Goal: Find specific page/section: Find specific page/section

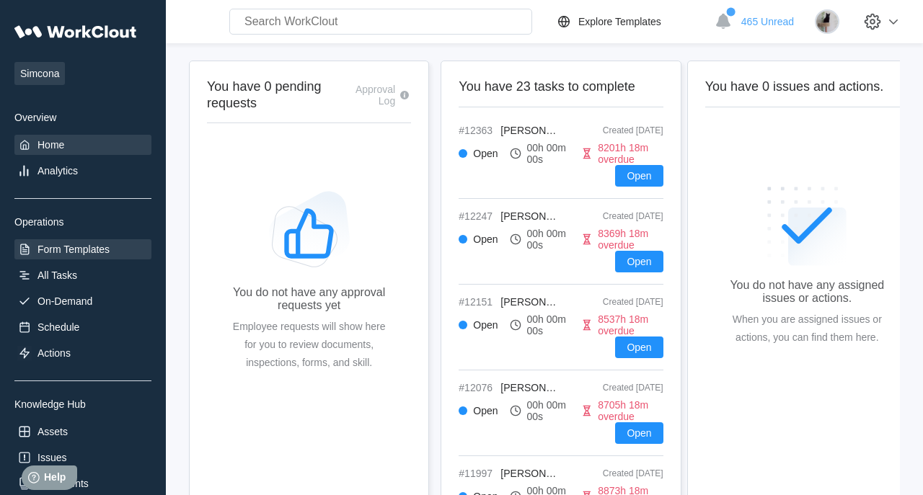
click at [103, 239] on div "Form Templates" at bounding box center [82, 249] width 137 height 20
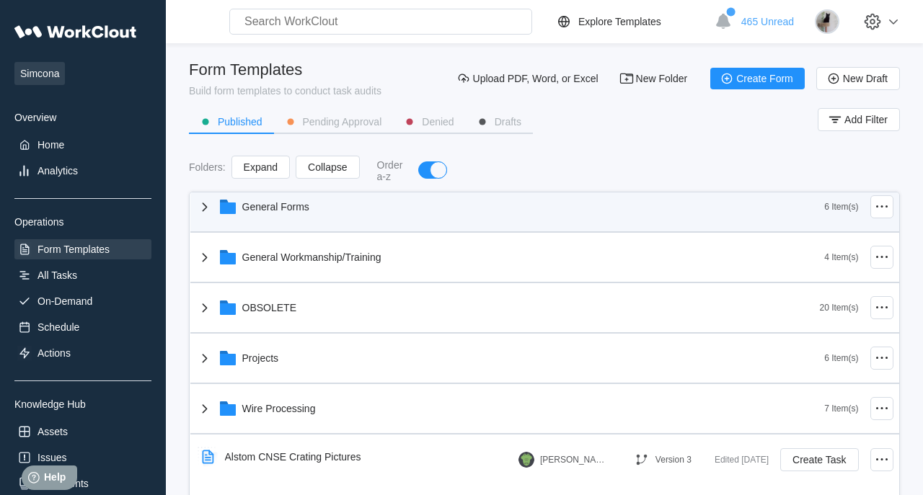
scroll to position [68, 0]
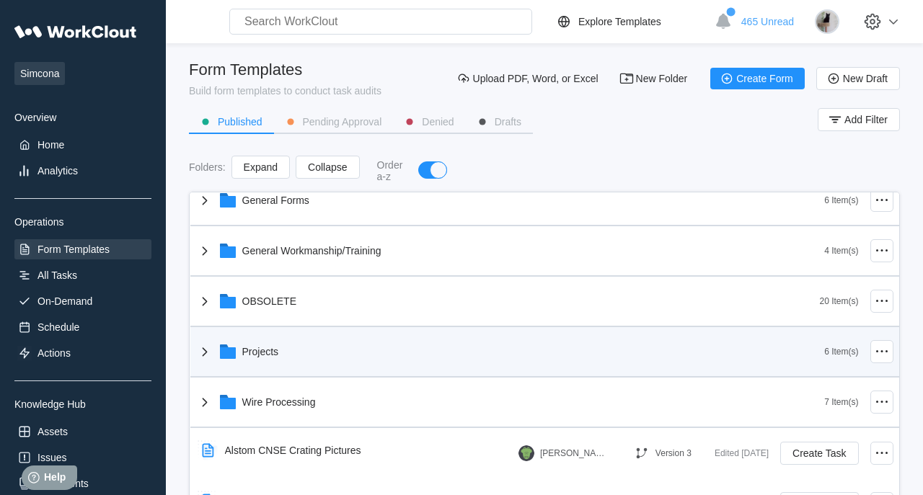
click at [285, 353] on div "Projects" at bounding box center [510, 351] width 629 height 37
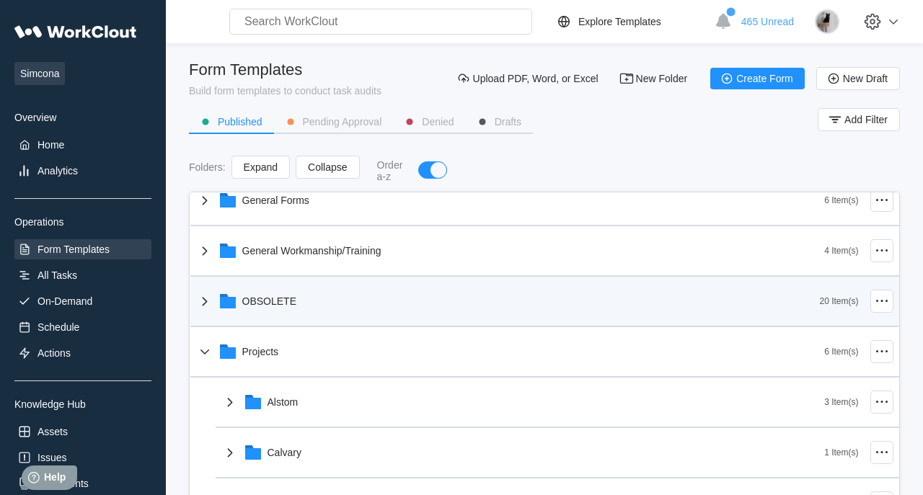
scroll to position [206, 0]
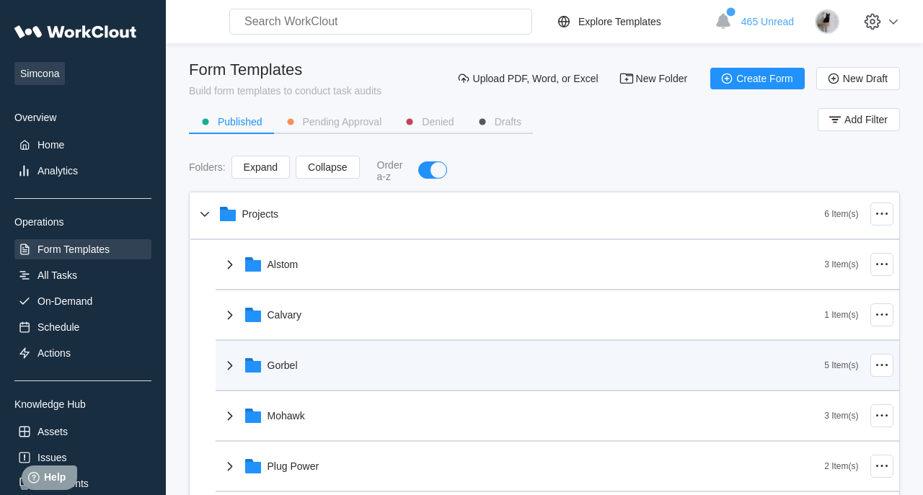
click at [312, 366] on div "Gorbel" at bounding box center [523, 365] width 604 height 37
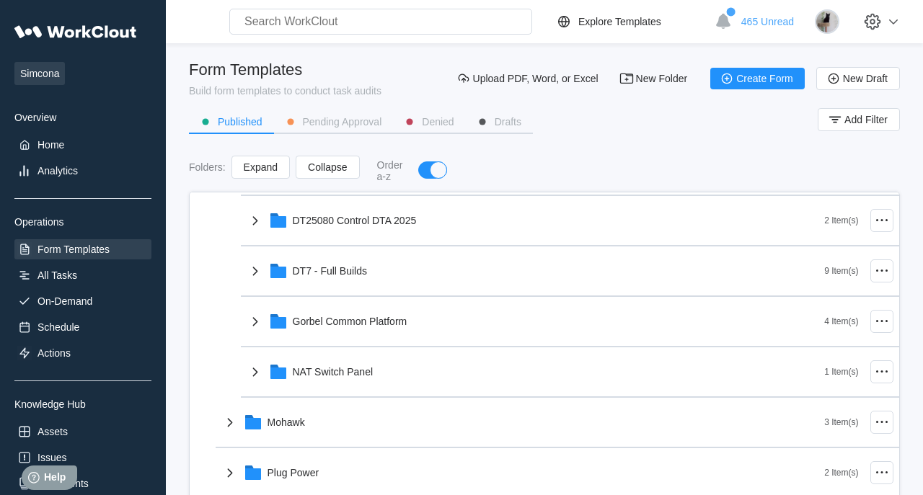
scroll to position [425, 0]
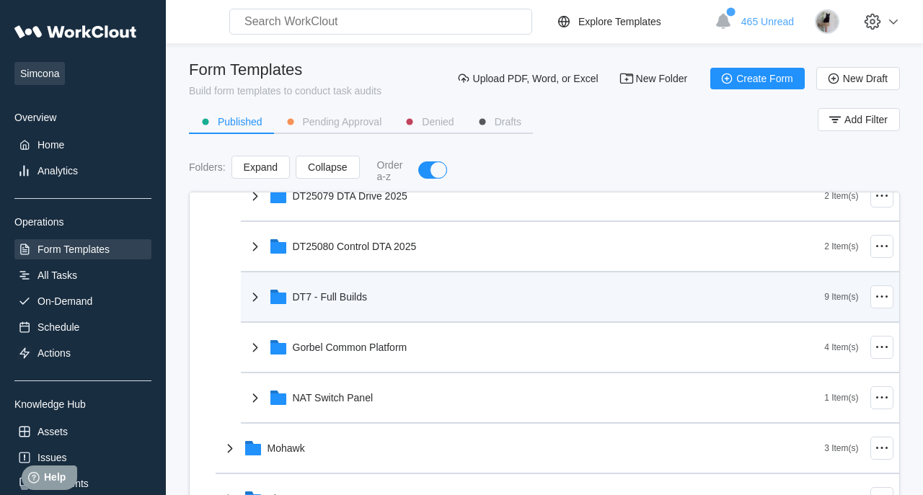
click at [375, 304] on div "DT7 - Full Builds" at bounding box center [536, 296] width 578 height 37
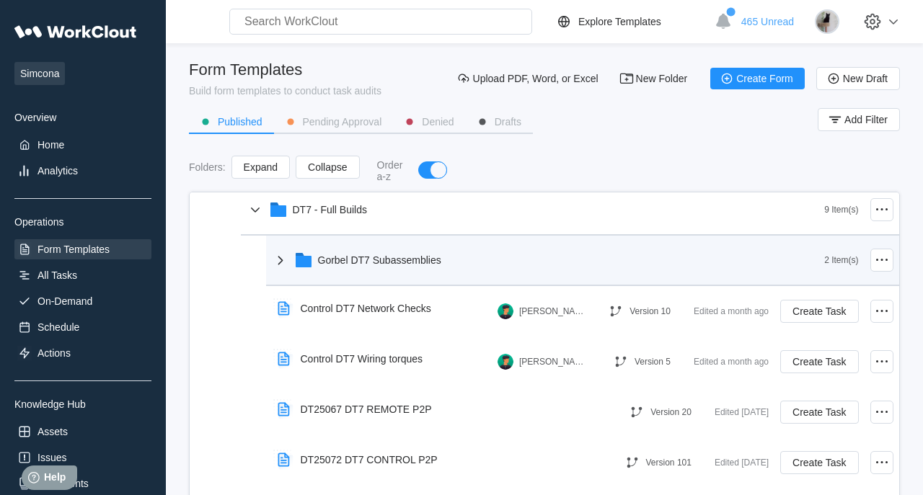
scroll to position [596, 0]
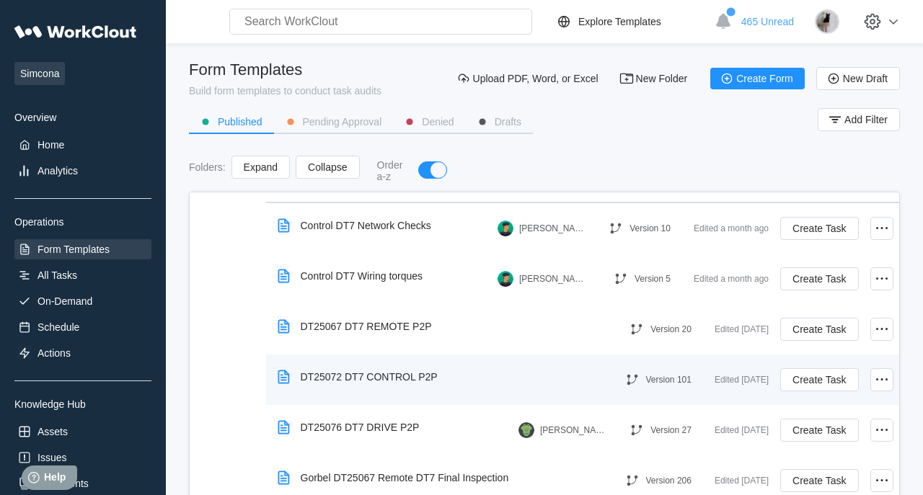
click at [430, 376] on div "DT25072 DT7 CONTROL P2P" at bounding box center [369, 377] width 137 height 12
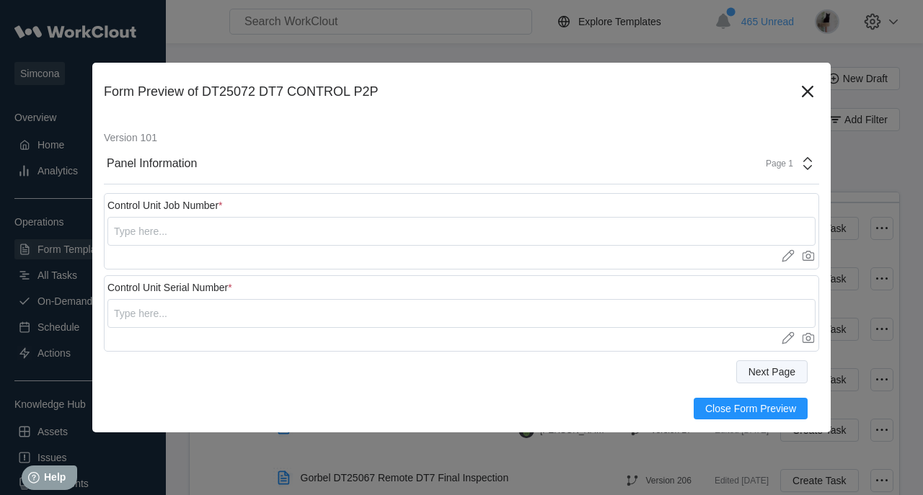
click at [769, 371] on span "Next Page" at bounding box center [771, 372] width 47 height 10
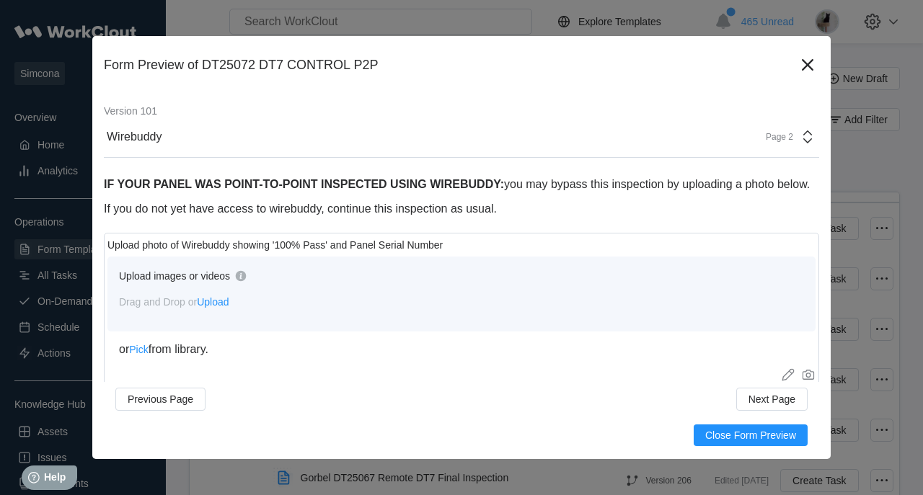
scroll to position [10, 0]
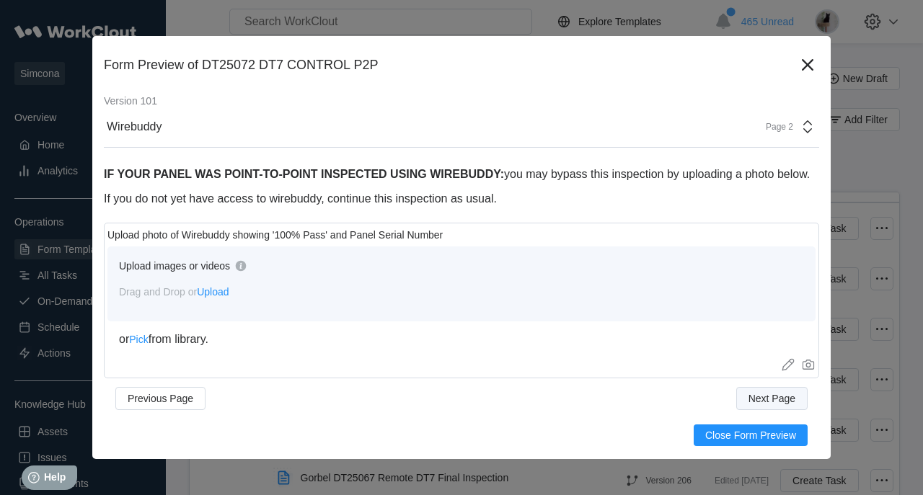
click at [767, 392] on button "Next Page" at bounding box center [771, 398] width 71 height 23
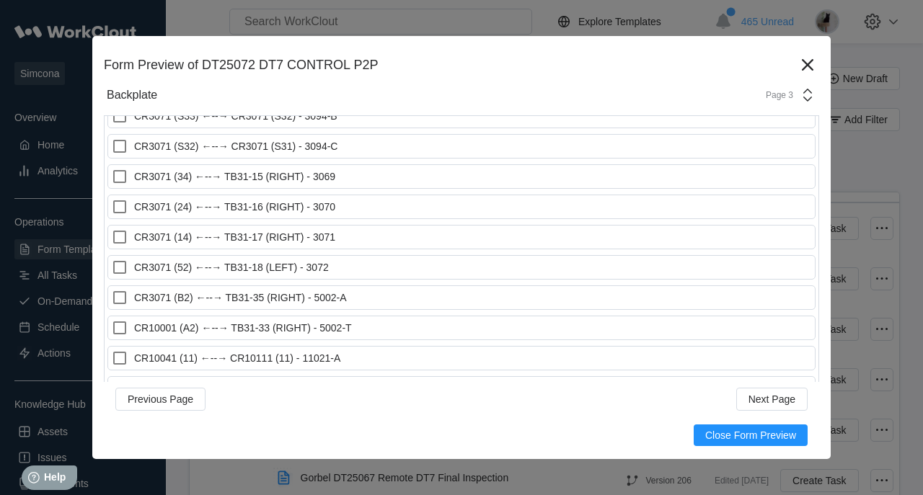
scroll to position [1863, 0]
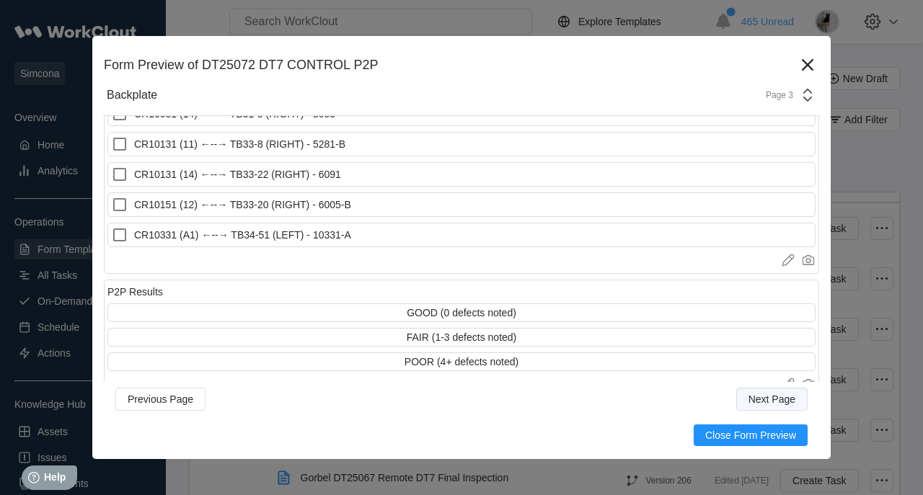
click at [765, 400] on span "Next Page" at bounding box center [771, 399] width 47 height 10
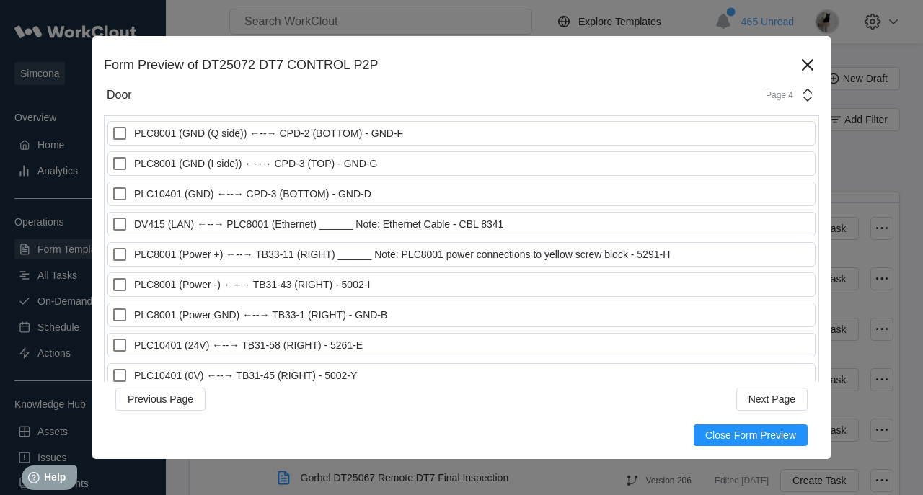
scroll to position [747, 0]
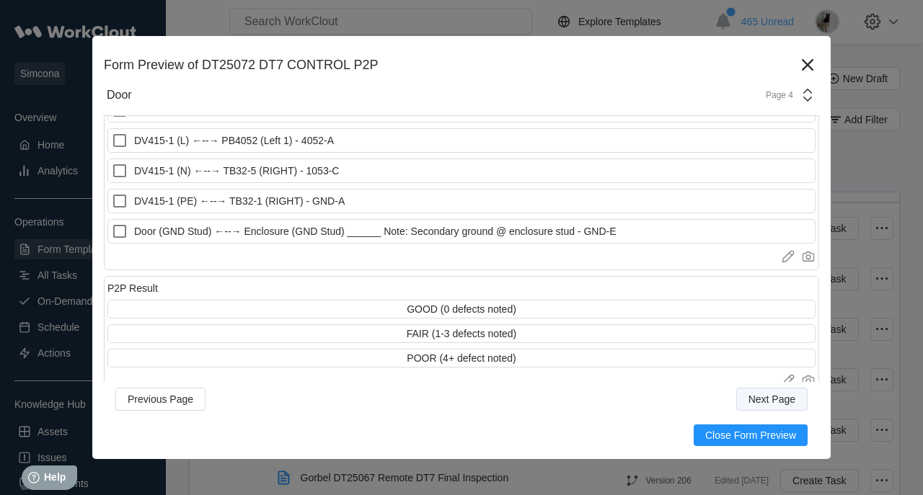
click at [769, 402] on span "Next Page" at bounding box center [771, 399] width 47 height 10
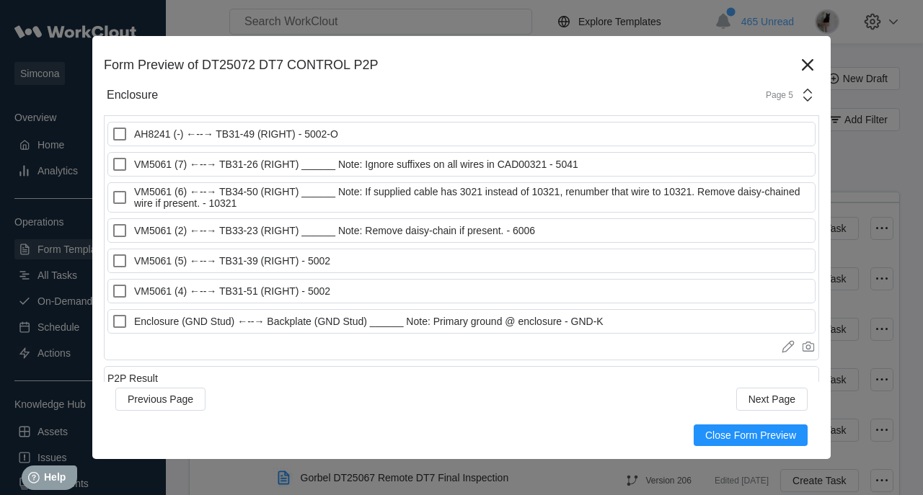
scroll to position [561, 0]
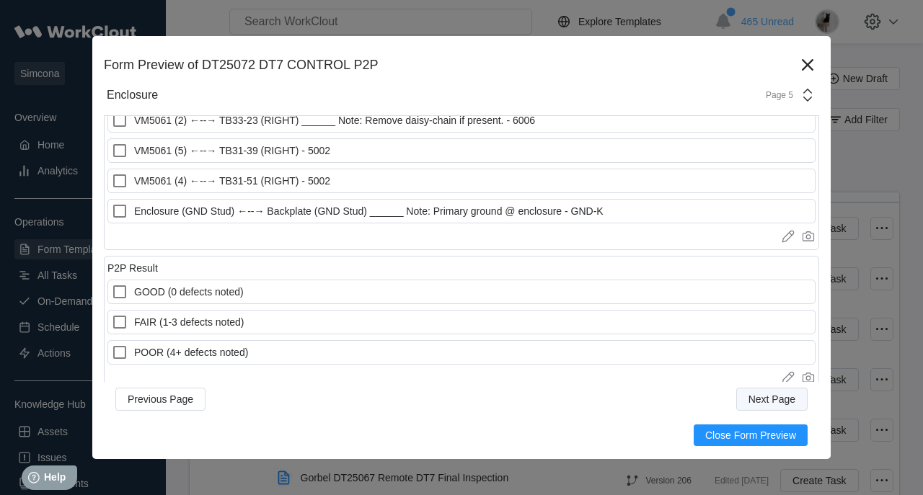
click at [784, 403] on span "Next Page" at bounding box center [771, 399] width 47 height 10
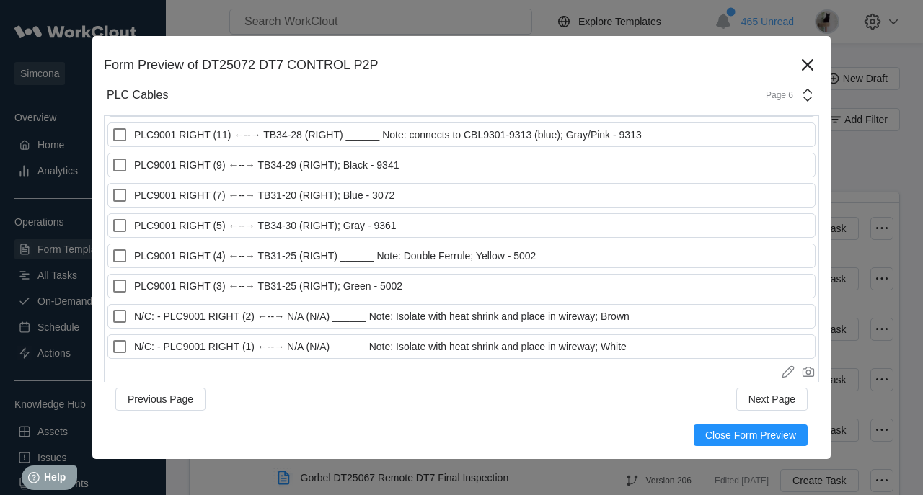
scroll to position [1759, 0]
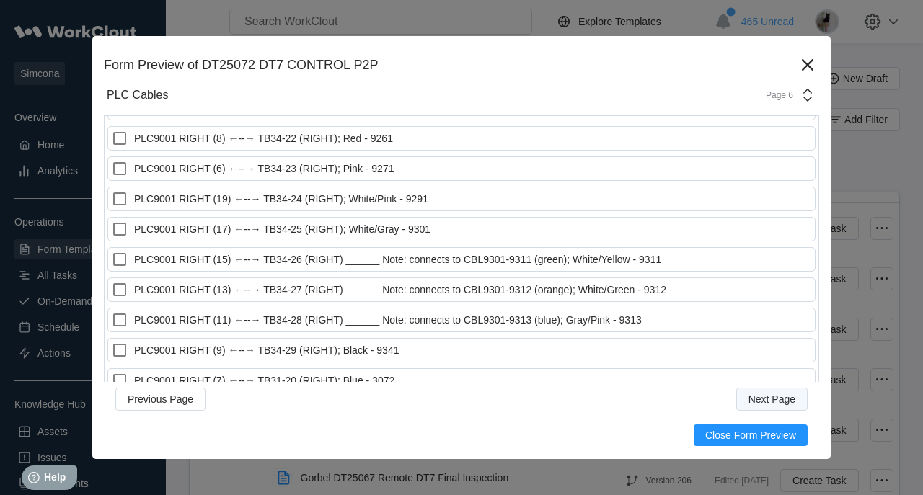
click at [788, 392] on button "Next Page" at bounding box center [771, 399] width 71 height 23
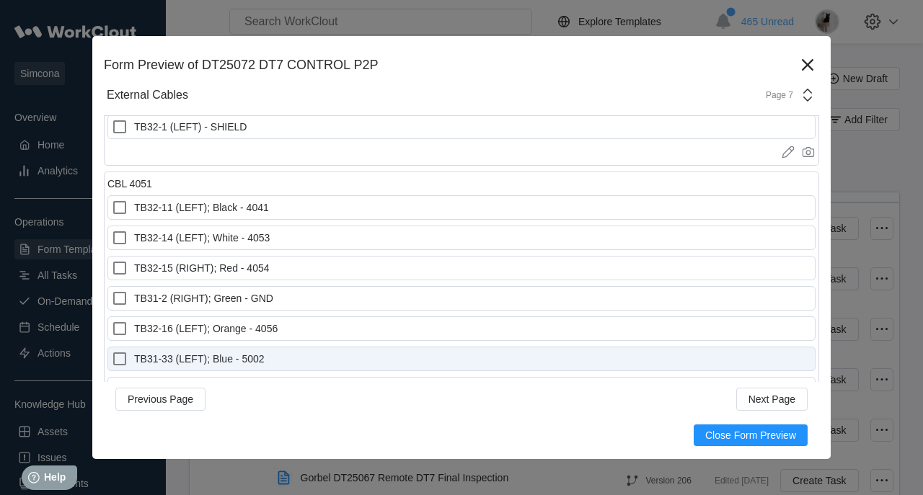
click at [703, 347] on label "TB31-33 (LEFT); Blue - 5002" at bounding box center [461, 359] width 708 height 25
click at [112, 350] on 5002 "TB31-33 (LEFT); Blue - 5002" at bounding box center [111, 350] width 1 height 1
checkbox 5002 "true"
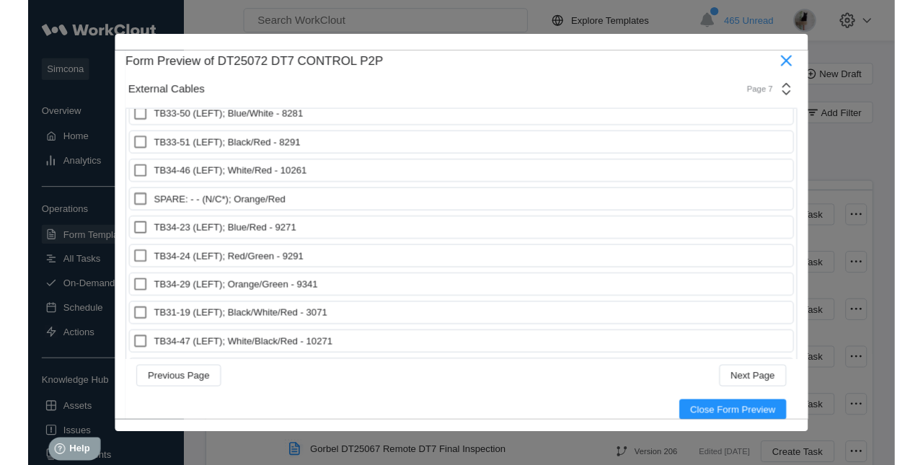
scroll to position [4725, 0]
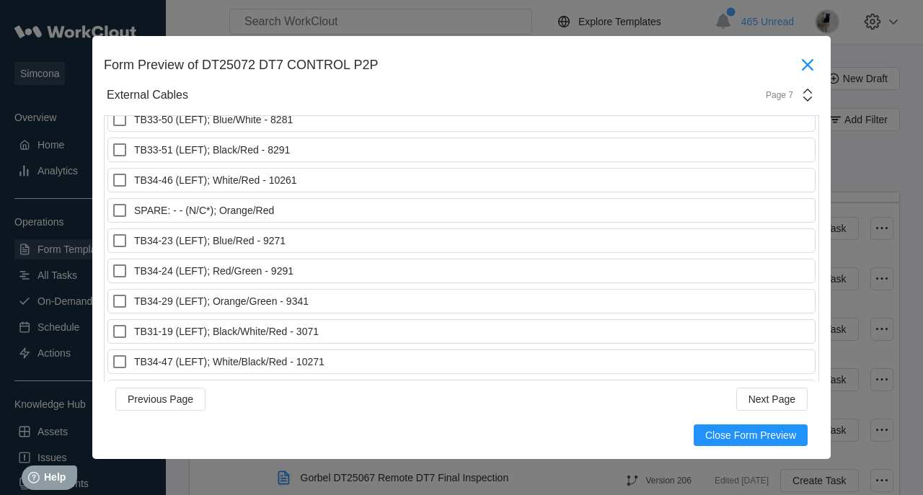
click at [804, 66] on icon at bounding box center [807, 64] width 23 height 23
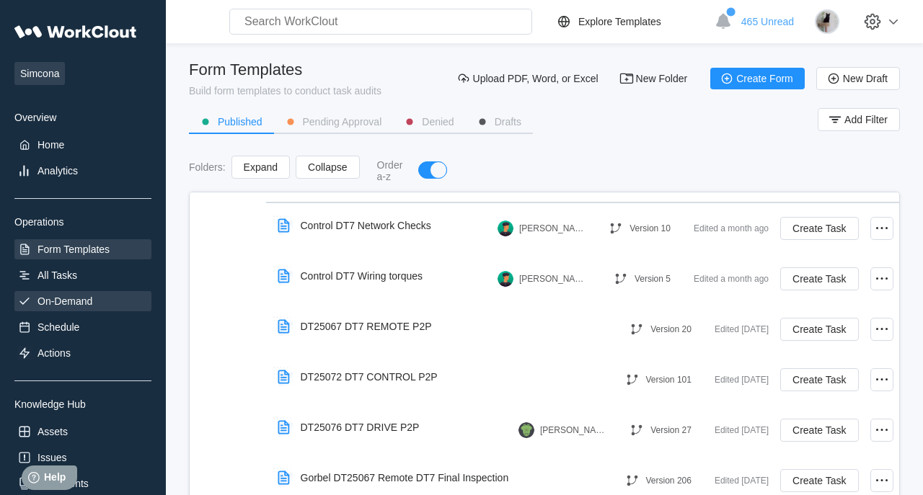
click at [77, 293] on div "On-Demand" at bounding box center [82, 301] width 137 height 20
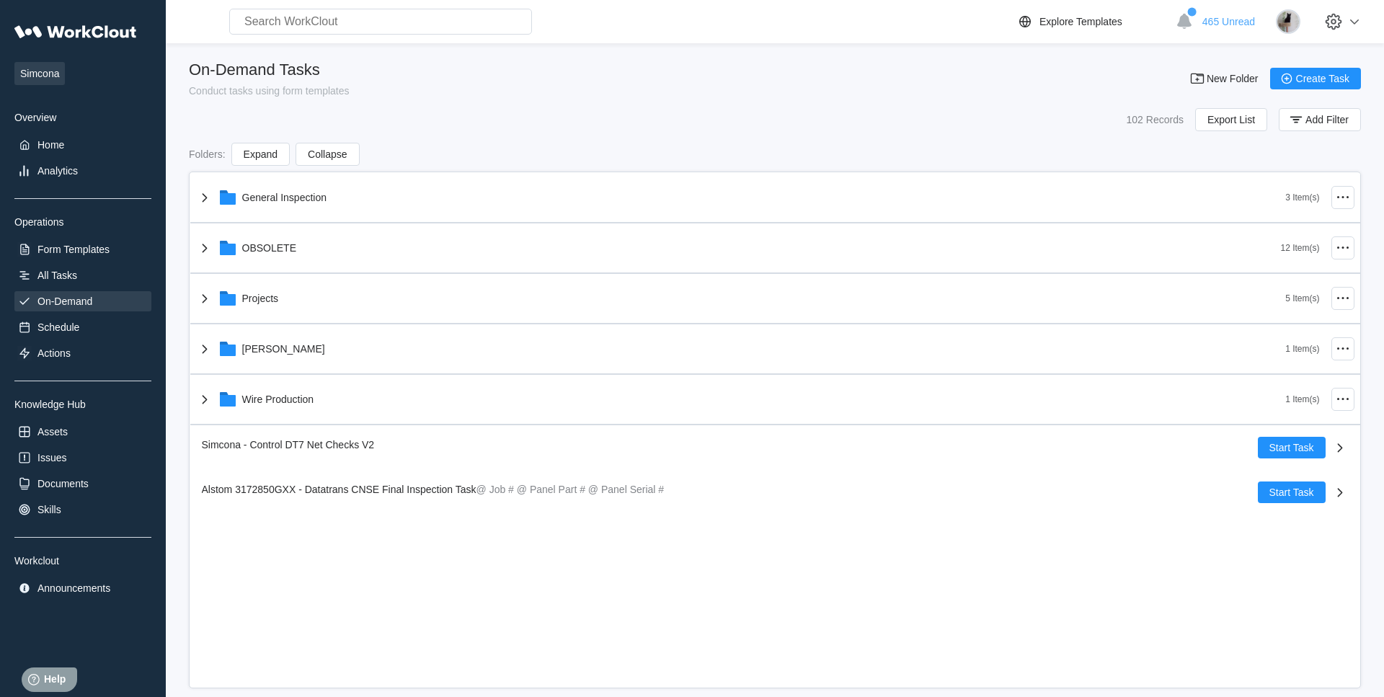
click at [909, 79] on div "On-Demand Tasks Conduct tasks using form templates New Folder Create Task" at bounding box center [775, 79] width 1172 height 36
click at [477, 112] on div "102 Records Export List Add Filter" at bounding box center [775, 119] width 1172 height 23
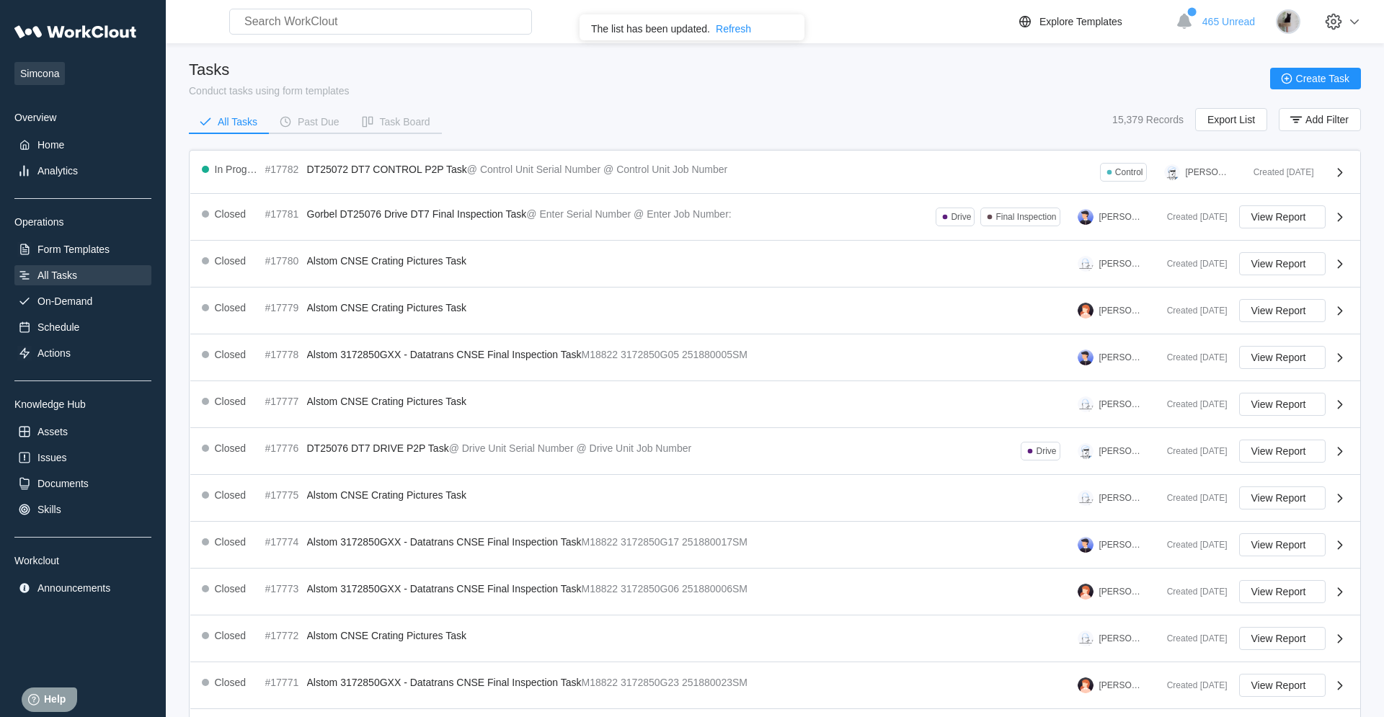
click at [760, 81] on div "Tasks Conduct tasks using form templates Create Task" at bounding box center [775, 79] width 1172 height 36
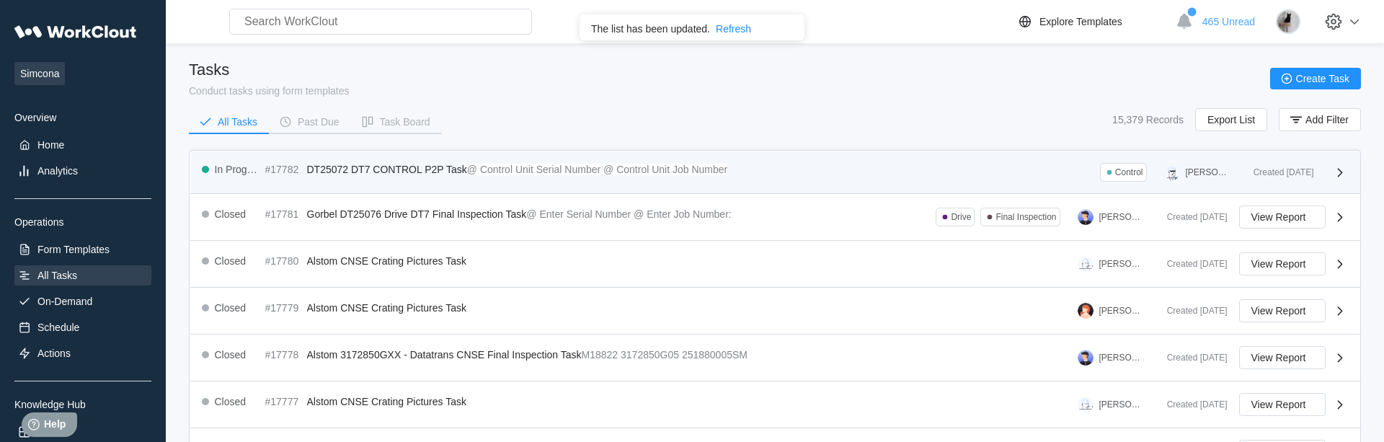
click at [803, 169] on div "In Progress #17782 DT25072 DT7 CONTROL P2P Task @ Control Unit Serial Number @ …" at bounding box center [722, 172] width 1041 height 19
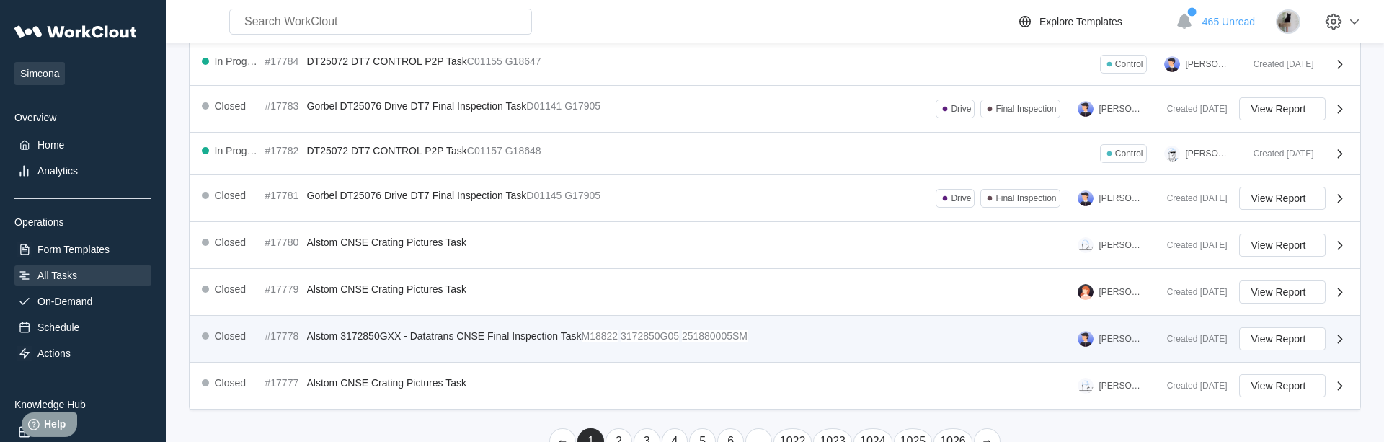
scroll to position [441, 0]
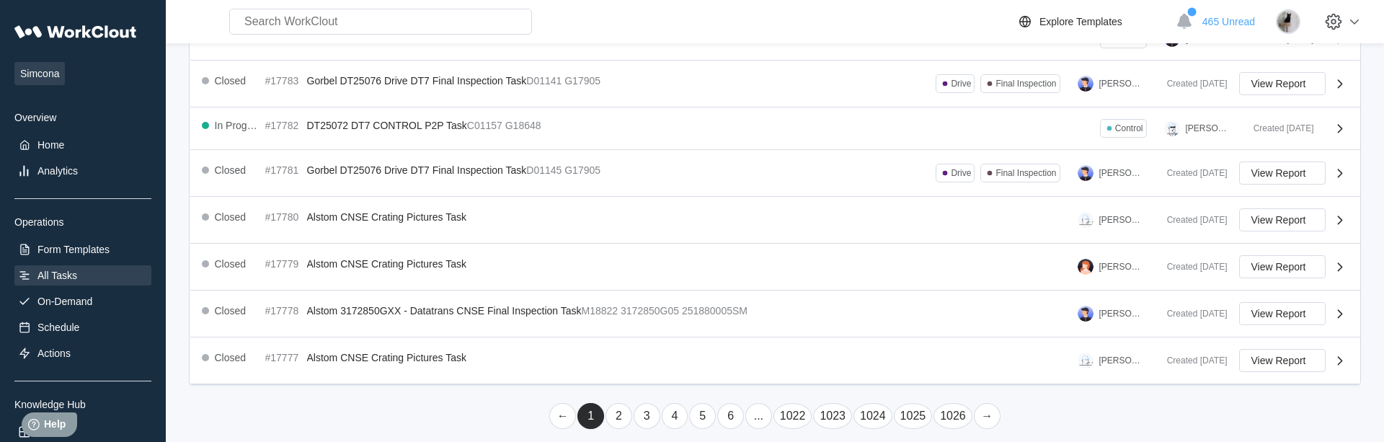
click at [619, 423] on link "2" at bounding box center [619, 416] width 27 height 26
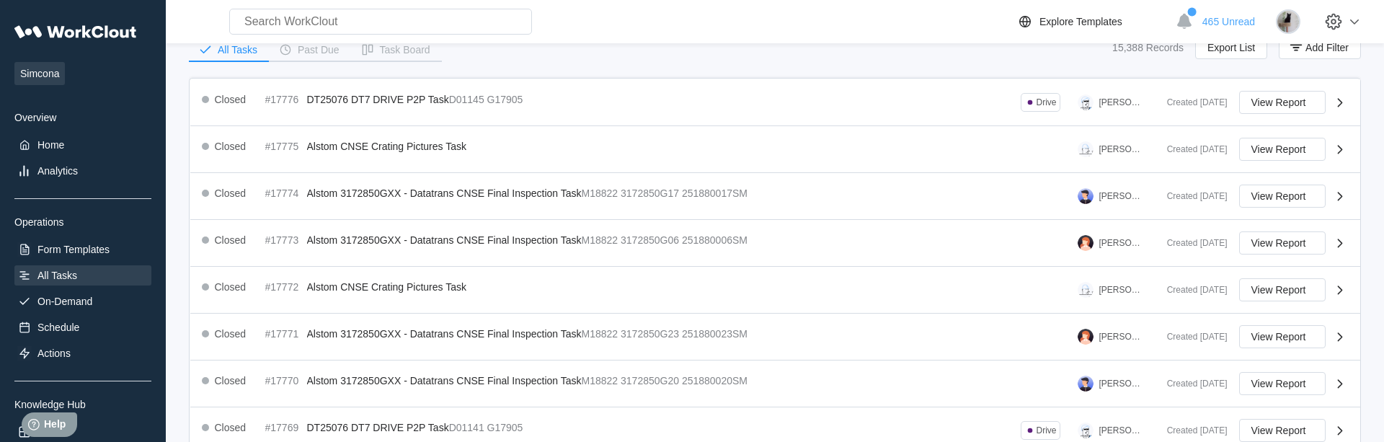
scroll to position [482, 0]
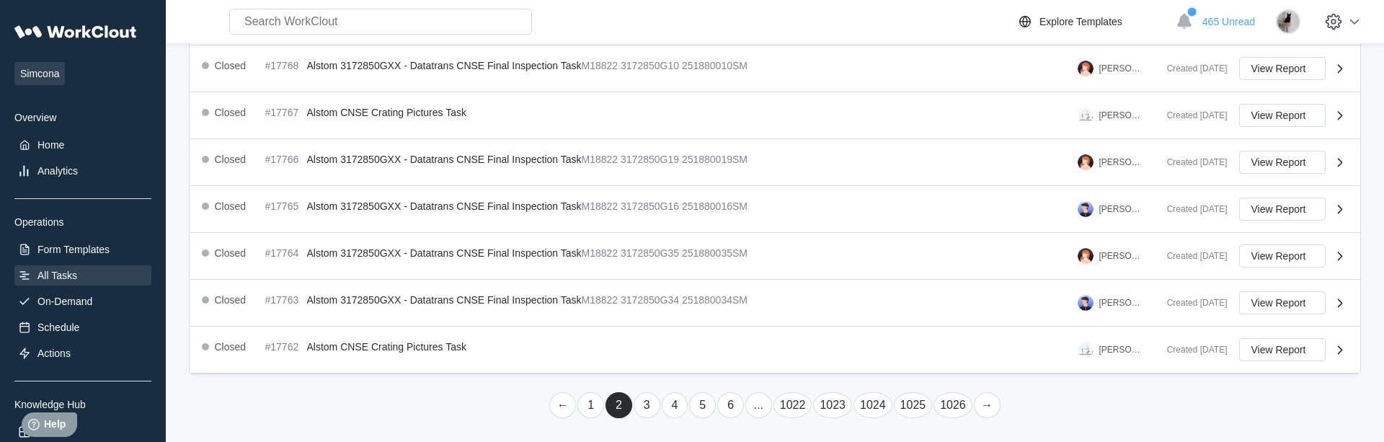
click at [734, 403] on link "6" at bounding box center [730, 405] width 27 height 26
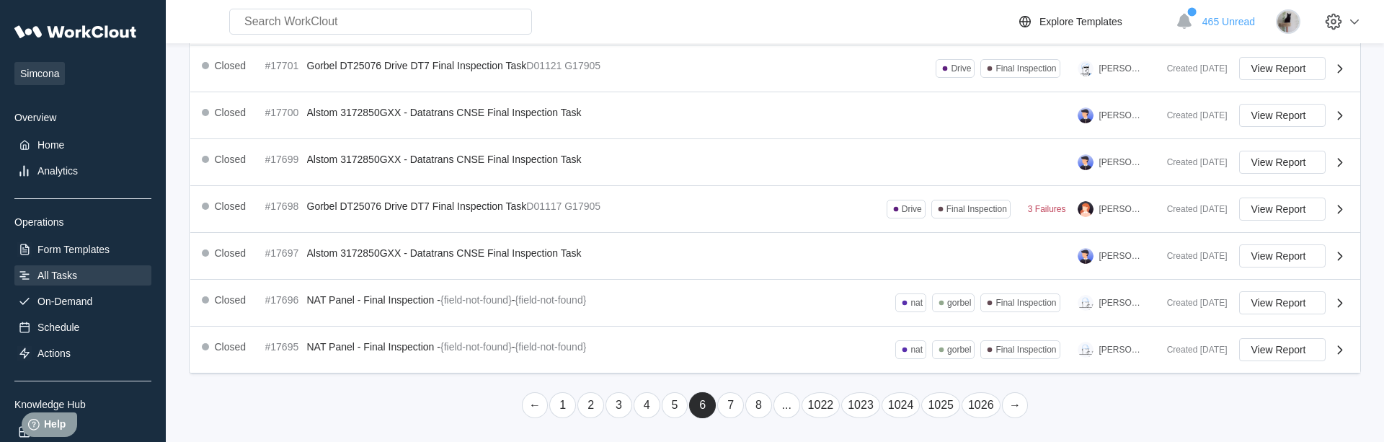
click at [736, 407] on link "7" at bounding box center [730, 405] width 27 height 26
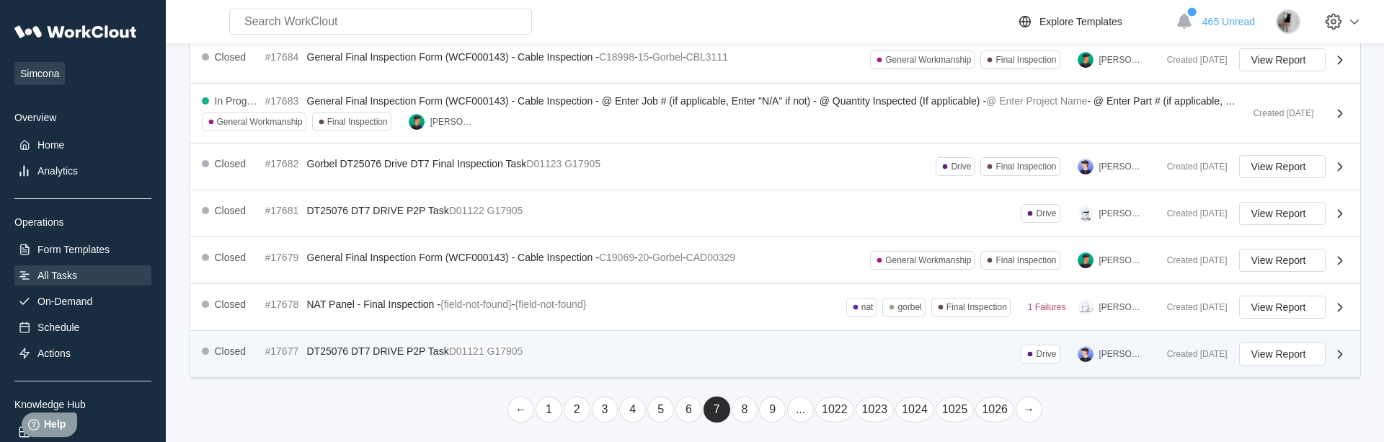
scroll to position [495, 0]
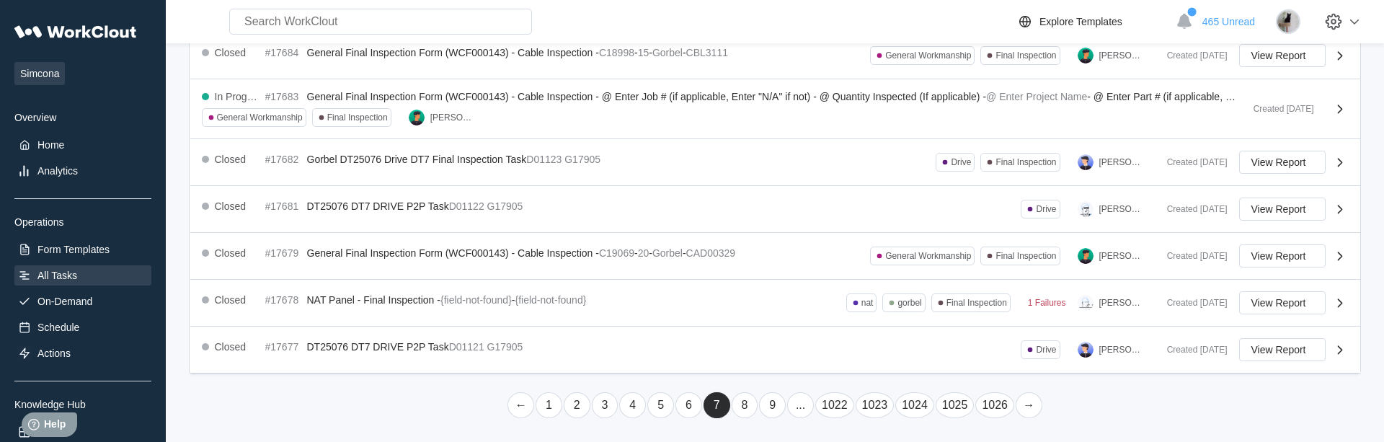
click at [749, 410] on link "8" at bounding box center [745, 405] width 27 height 26
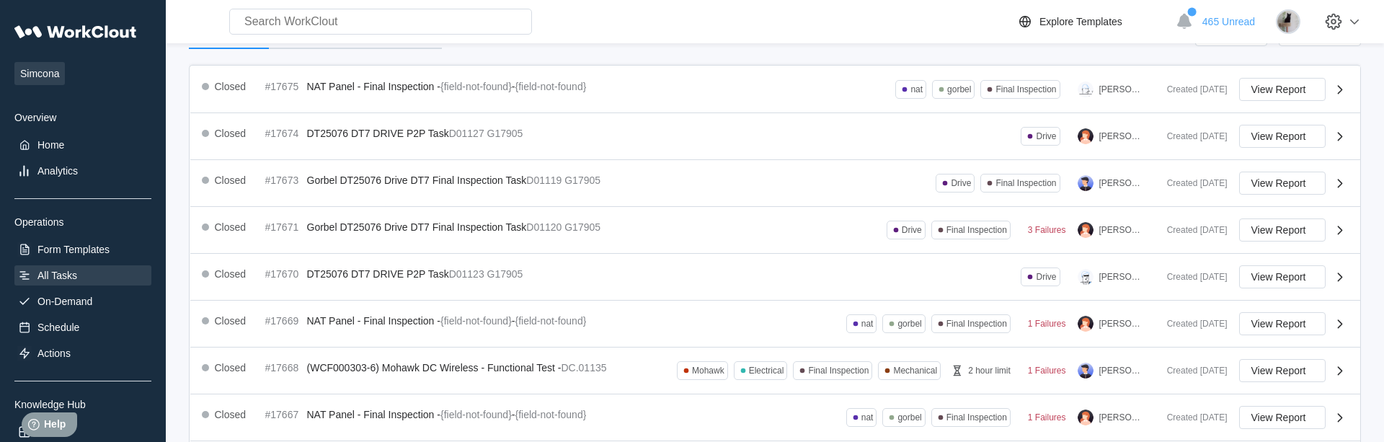
scroll to position [482, 0]
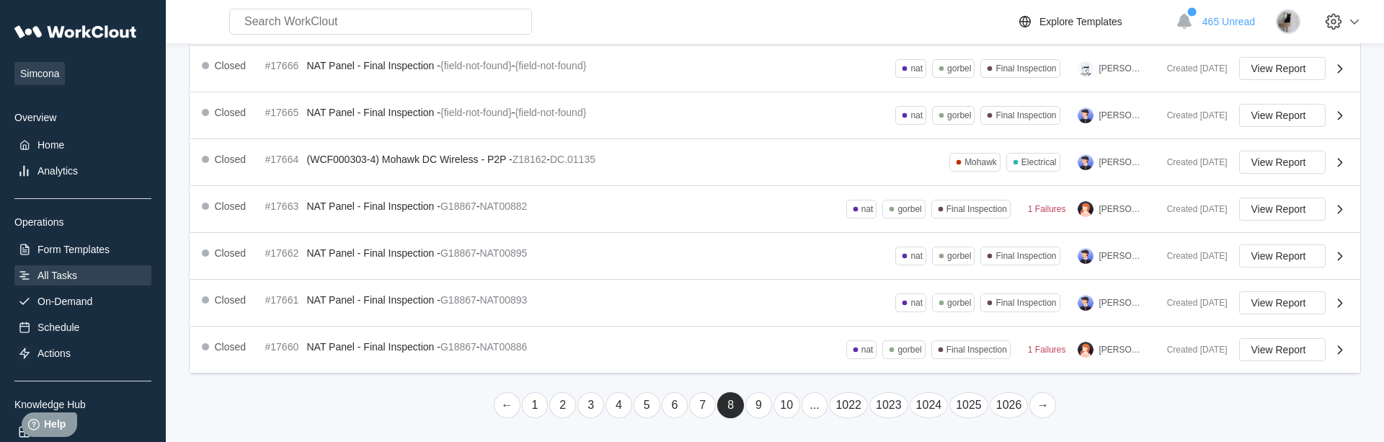
click at [786, 405] on link "10" at bounding box center [787, 405] width 27 height 26
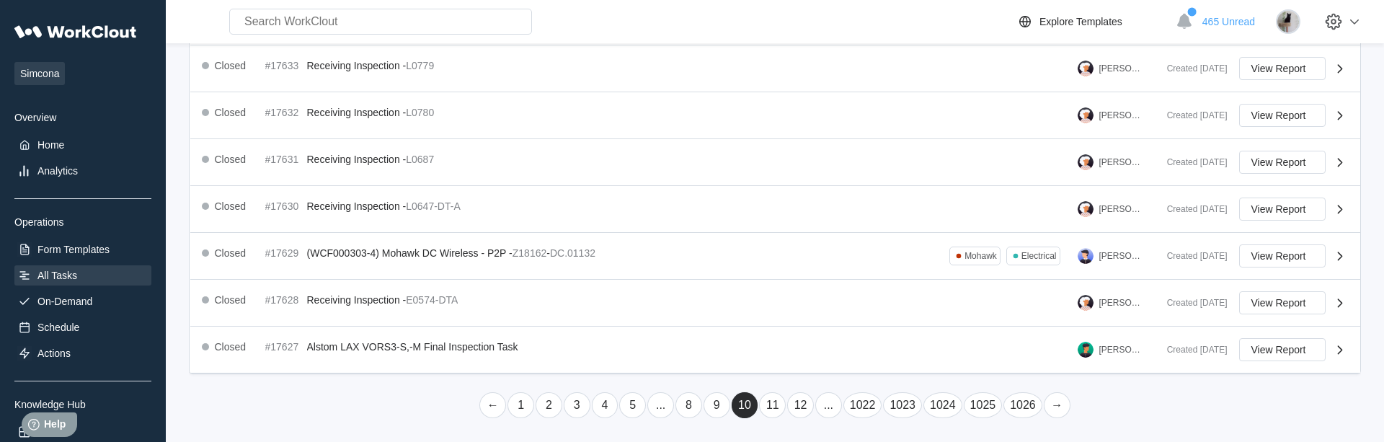
click at [828, 415] on link "..." at bounding box center [829, 405] width 27 height 26
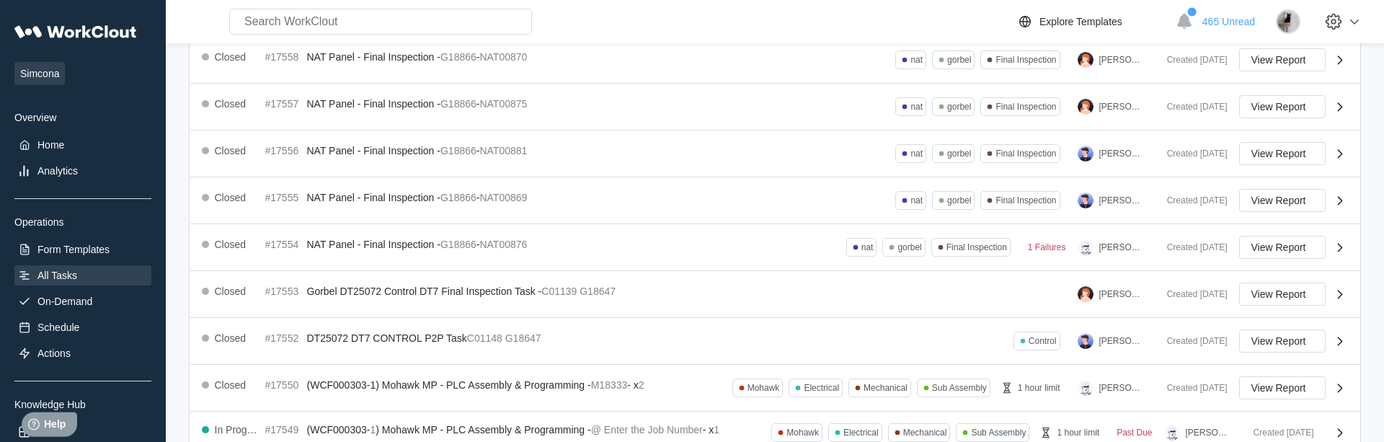
scroll to position [477, 0]
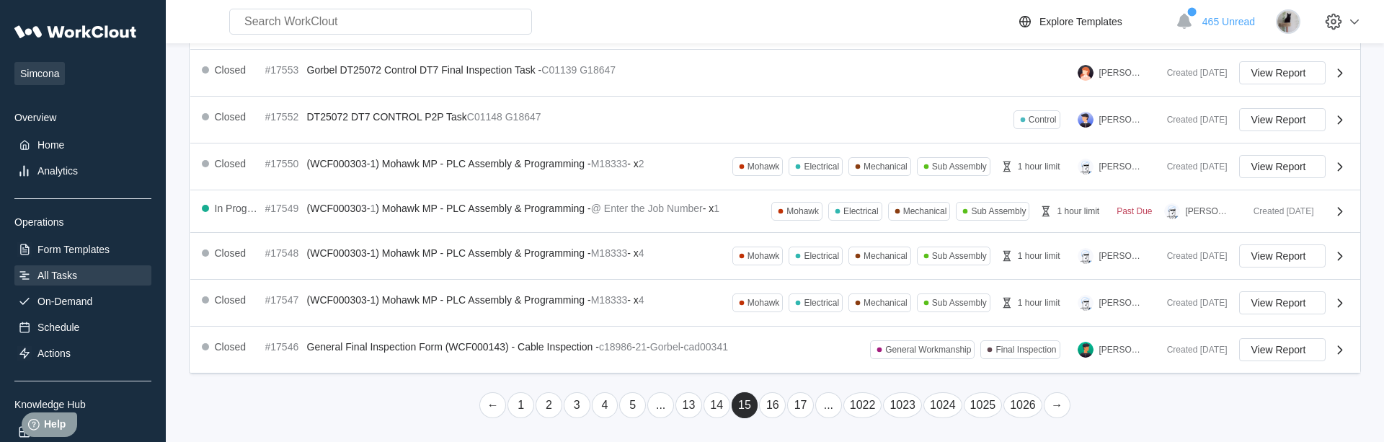
click at [826, 404] on link "..." at bounding box center [829, 405] width 27 height 26
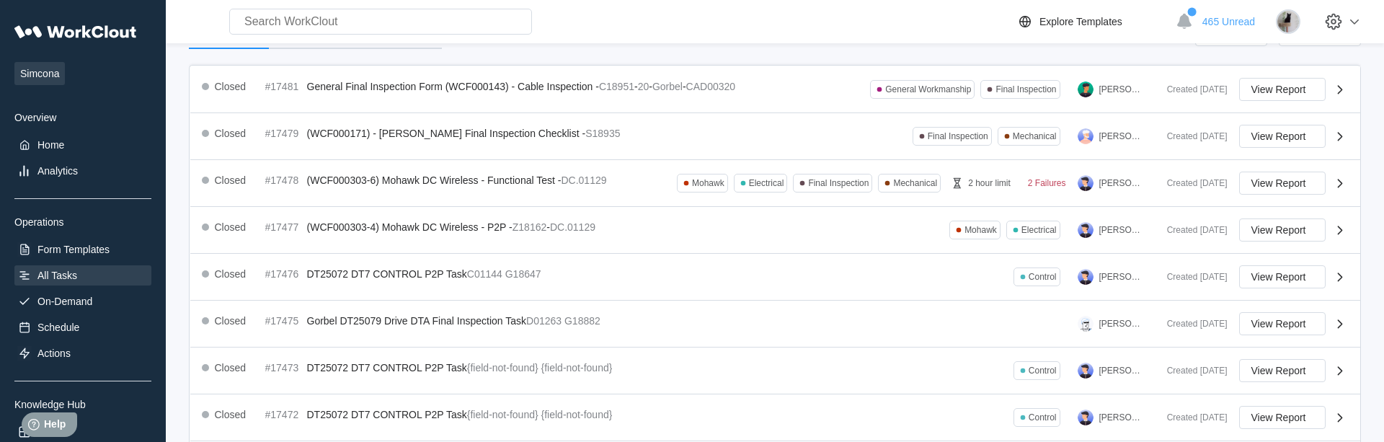
scroll to position [495, 0]
